Goal: Check status: Check status

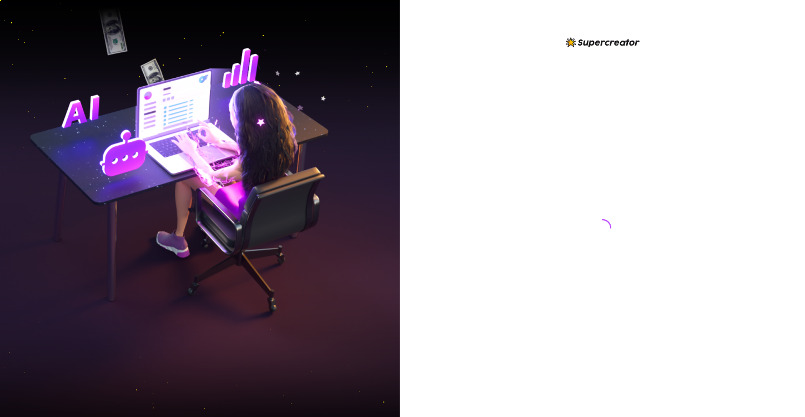
click at [454, 38] on div at bounding box center [602, 208] width 405 height 417
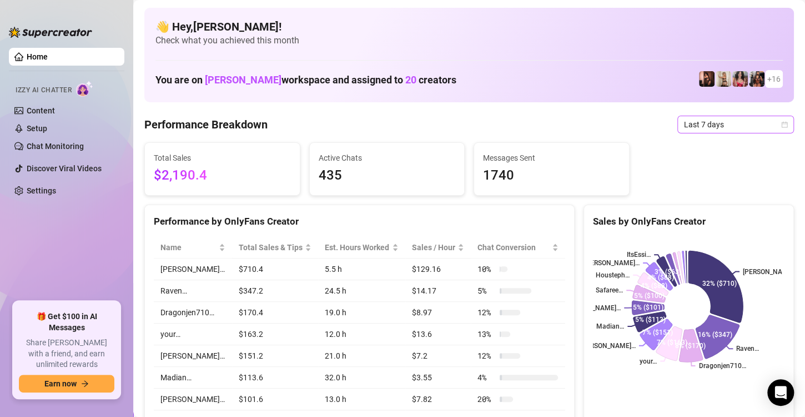
click at [779, 127] on div "Last 7 days" at bounding box center [736, 125] width 117 height 18
click at [781, 121] on icon "calendar" at bounding box center [784, 124] width 7 height 7
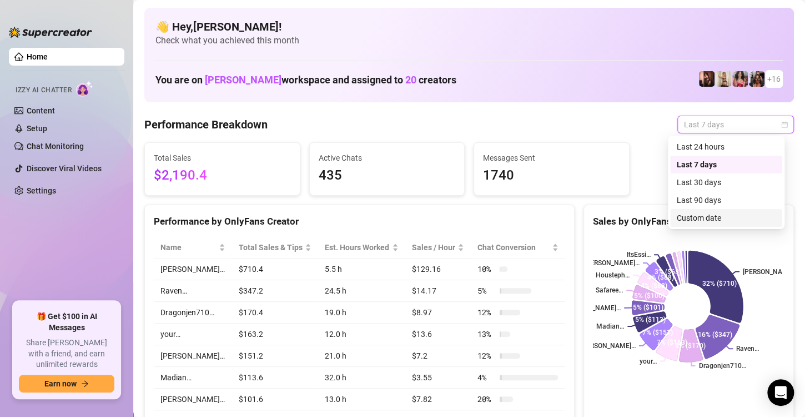
click at [724, 216] on div "Custom date" at bounding box center [726, 218] width 99 height 12
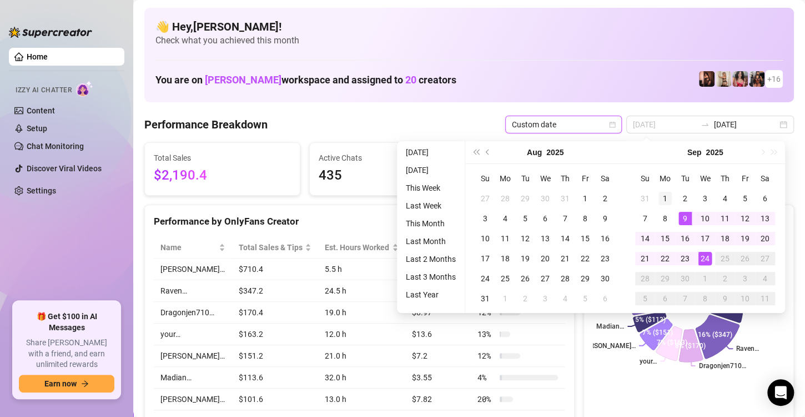
type input "[DATE]"
click at [668, 196] on div "1" at bounding box center [665, 198] width 13 height 13
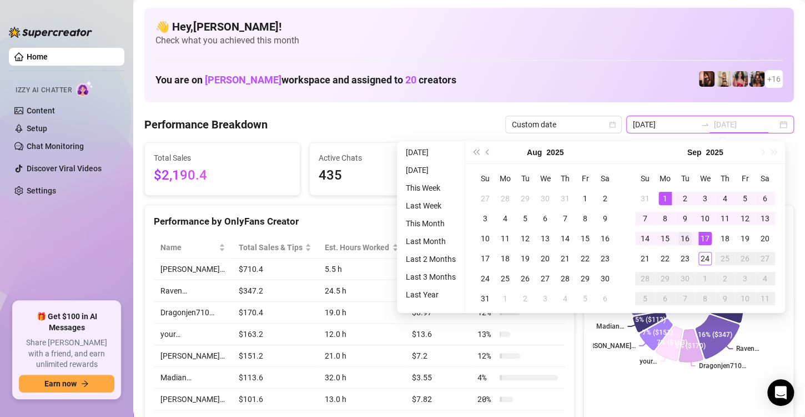
type input "[DATE]"
click at [688, 238] on div "16" at bounding box center [685, 238] width 13 height 13
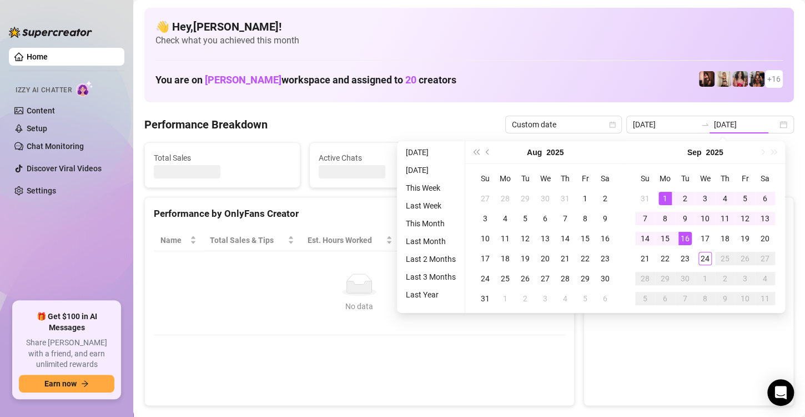
type input "[DATE]"
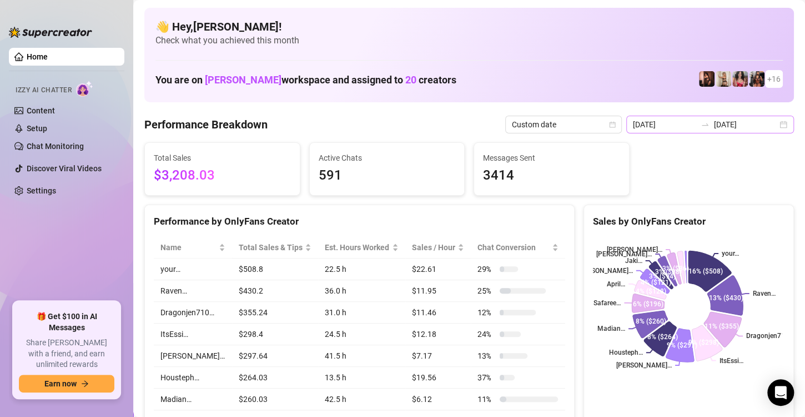
click at [779, 123] on div "[DATE] [DATE]" at bounding box center [711, 125] width 168 height 18
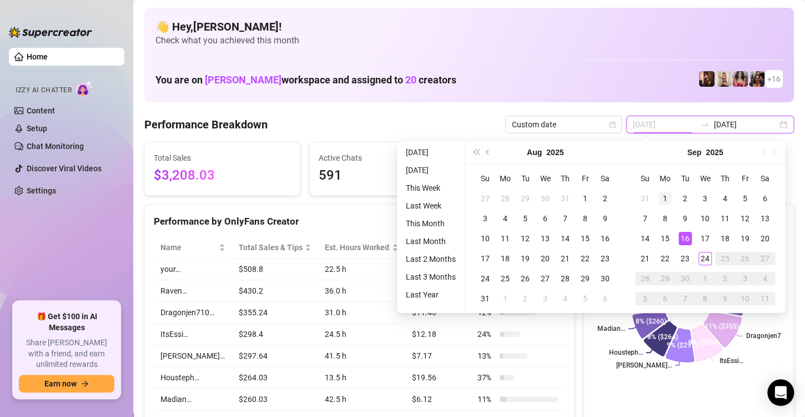
type input "[DATE]"
click at [665, 191] on td "1" at bounding box center [665, 198] width 20 height 20
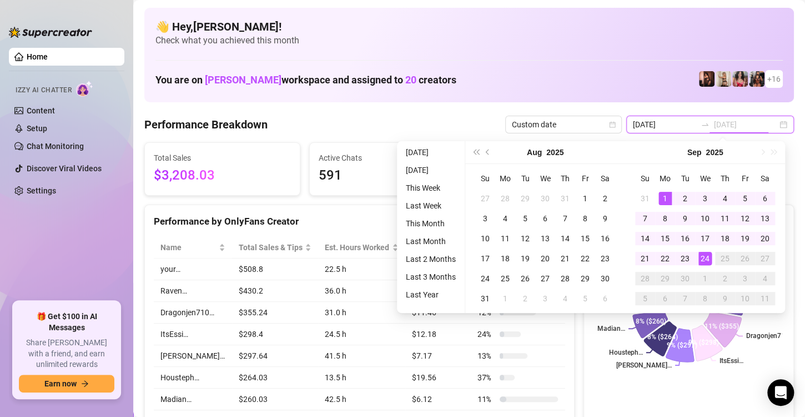
type input "[DATE]"
click at [706, 252] on div "24" at bounding box center [705, 258] width 13 height 13
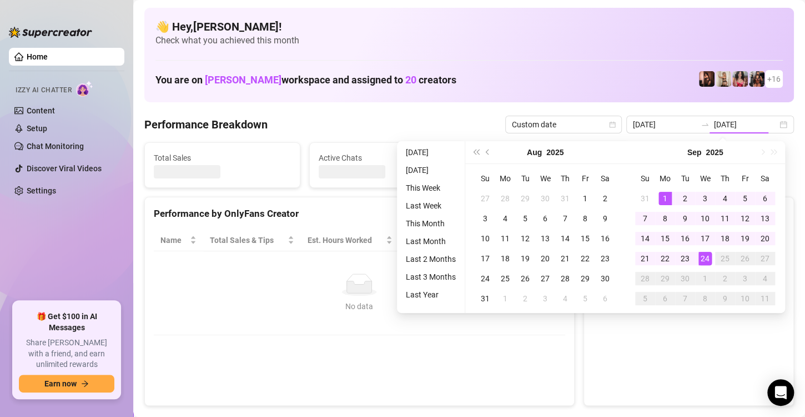
type input "[DATE]"
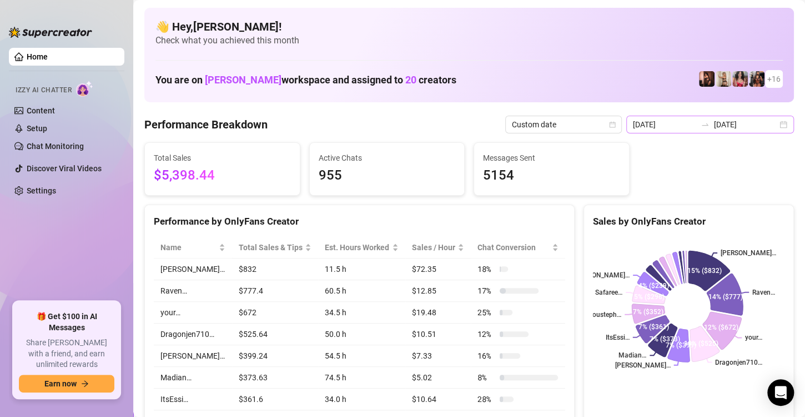
click at [784, 120] on div "[DATE] [DATE]" at bounding box center [711, 125] width 168 height 18
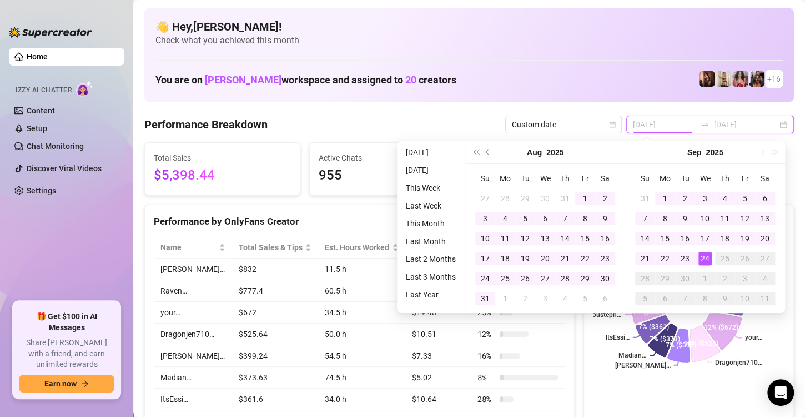
type input "[DATE]"
